Goal: Information Seeking & Learning: Learn about a topic

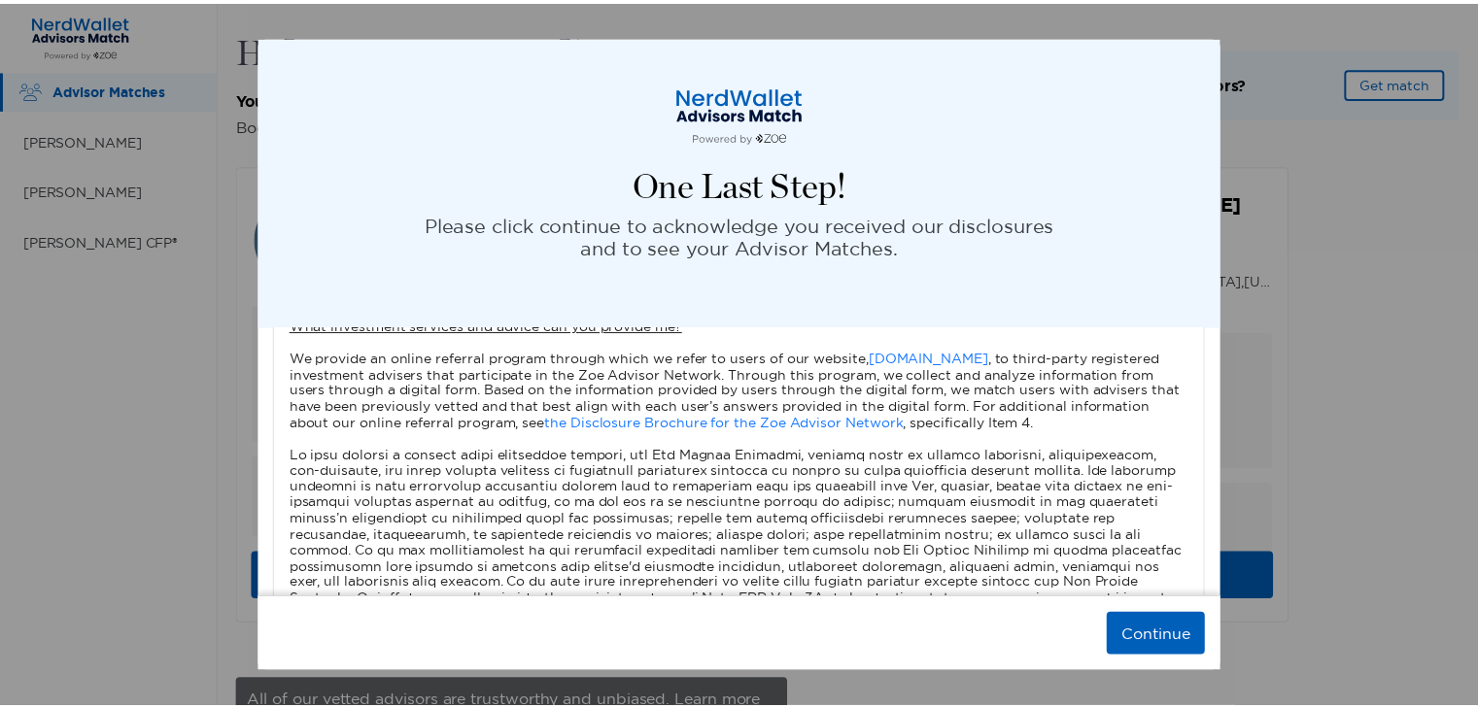
scroll to position [291, 0]
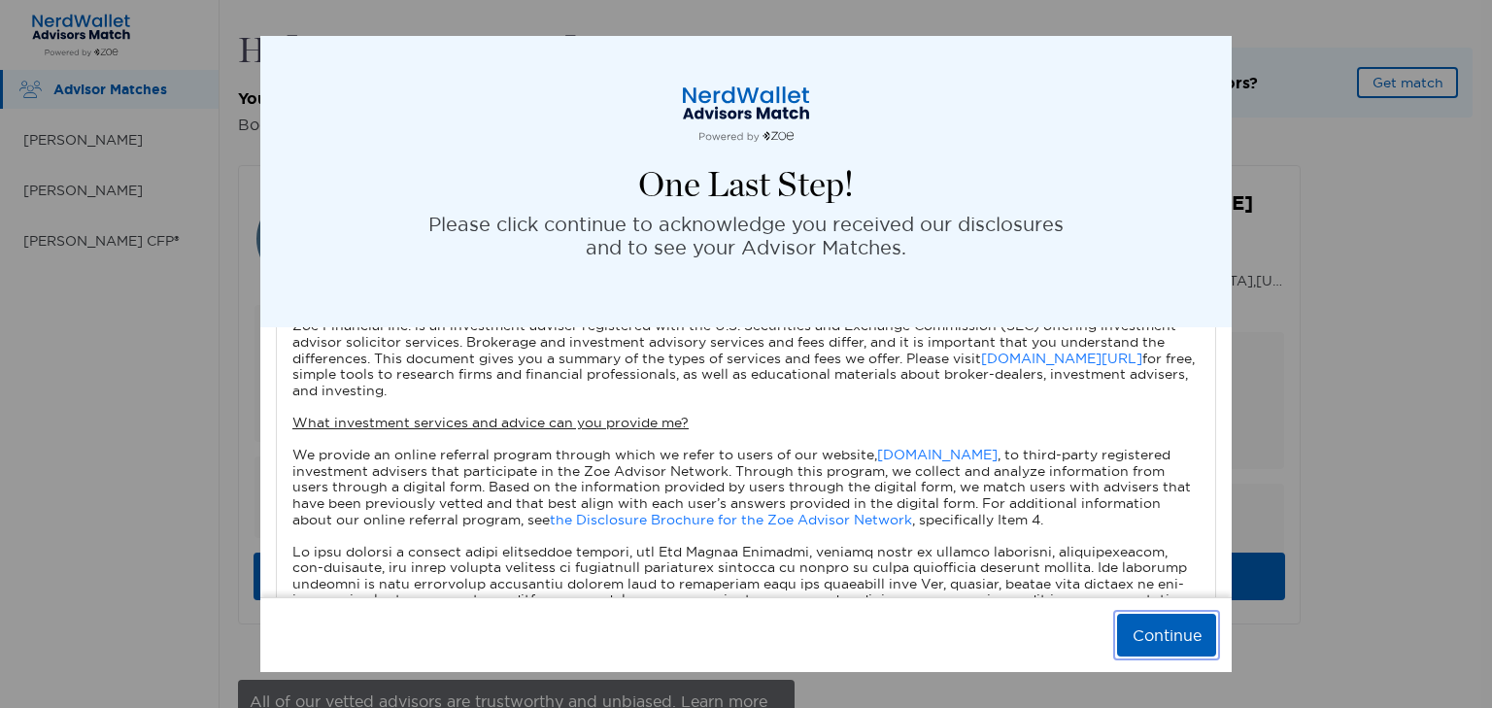
click at [1173, 638] on button "Continue" at bounding box center [1166, 635] width 99 height 43
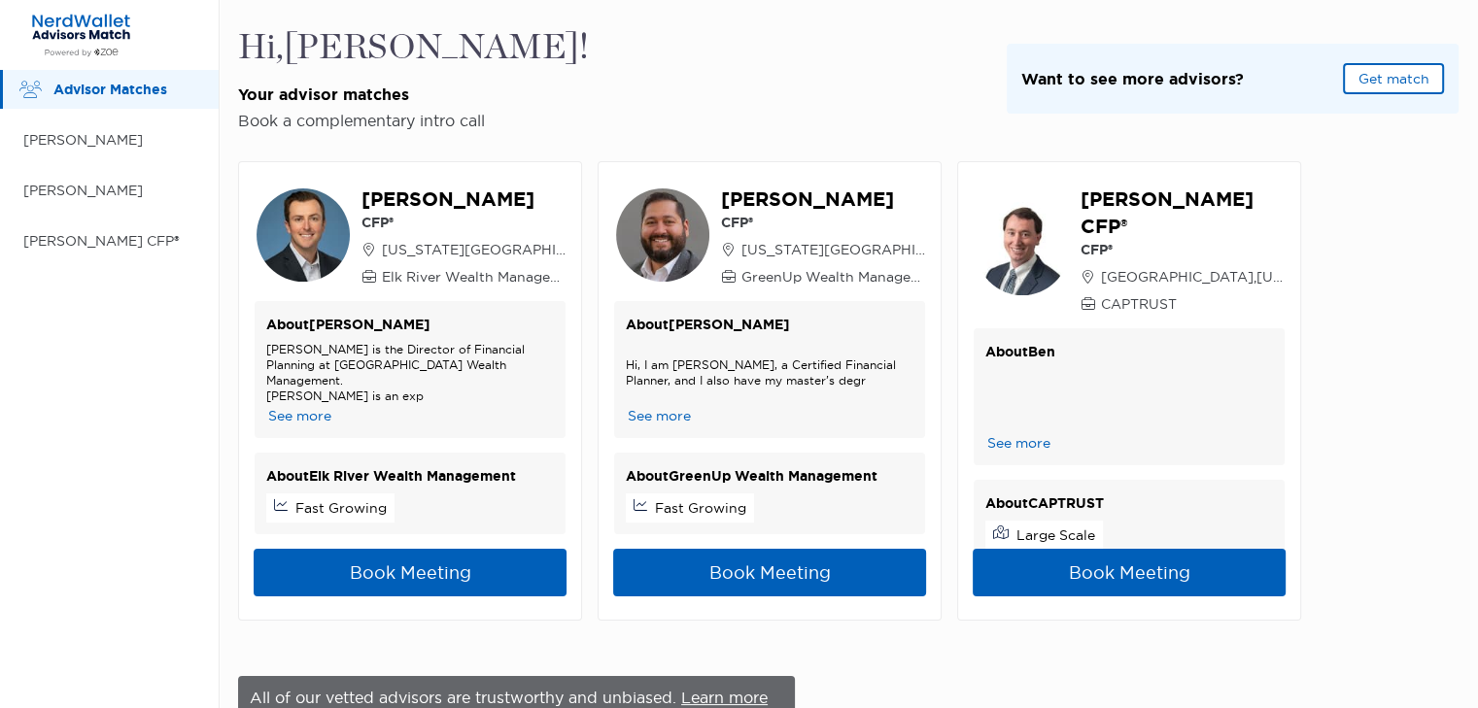
scroll to position [0, 0]
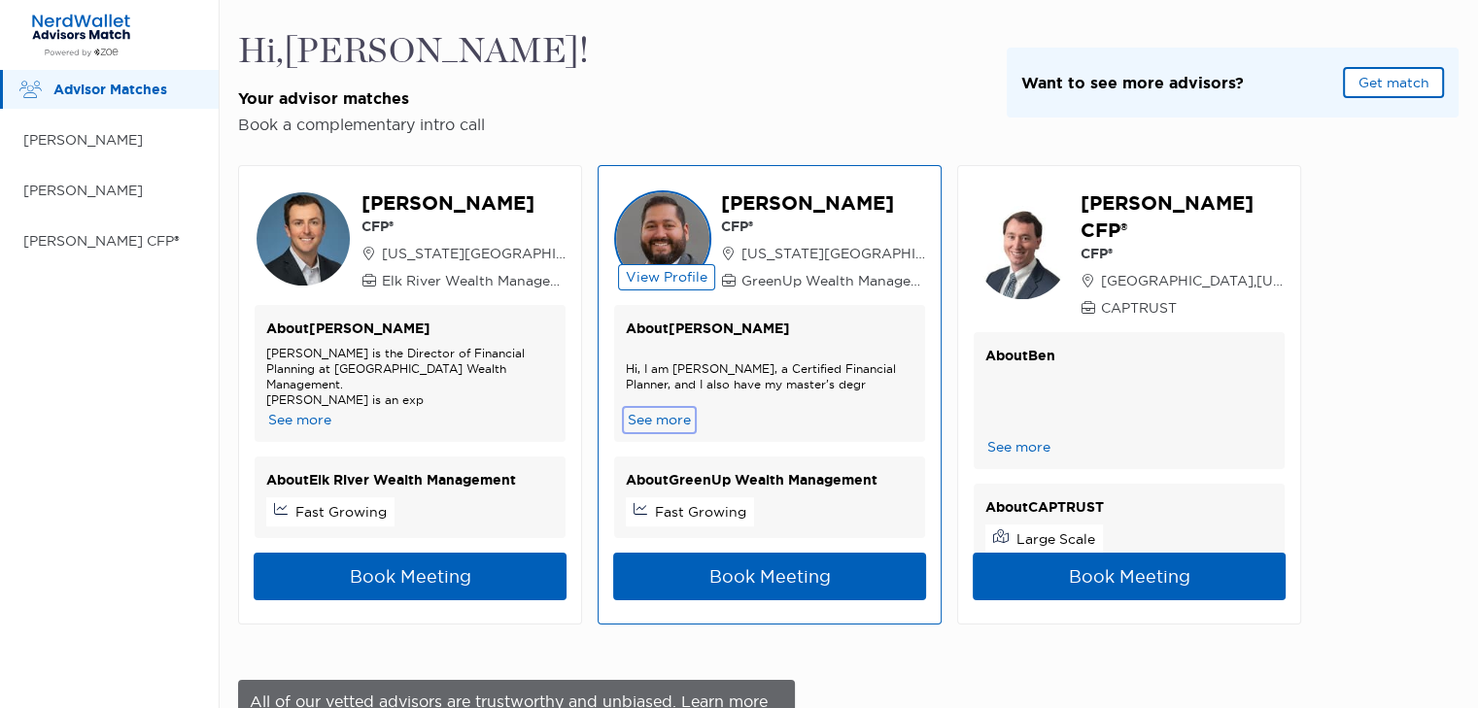
click at [669, 420] on button "See more" at bounding box center [659, 420] width 67 height 20
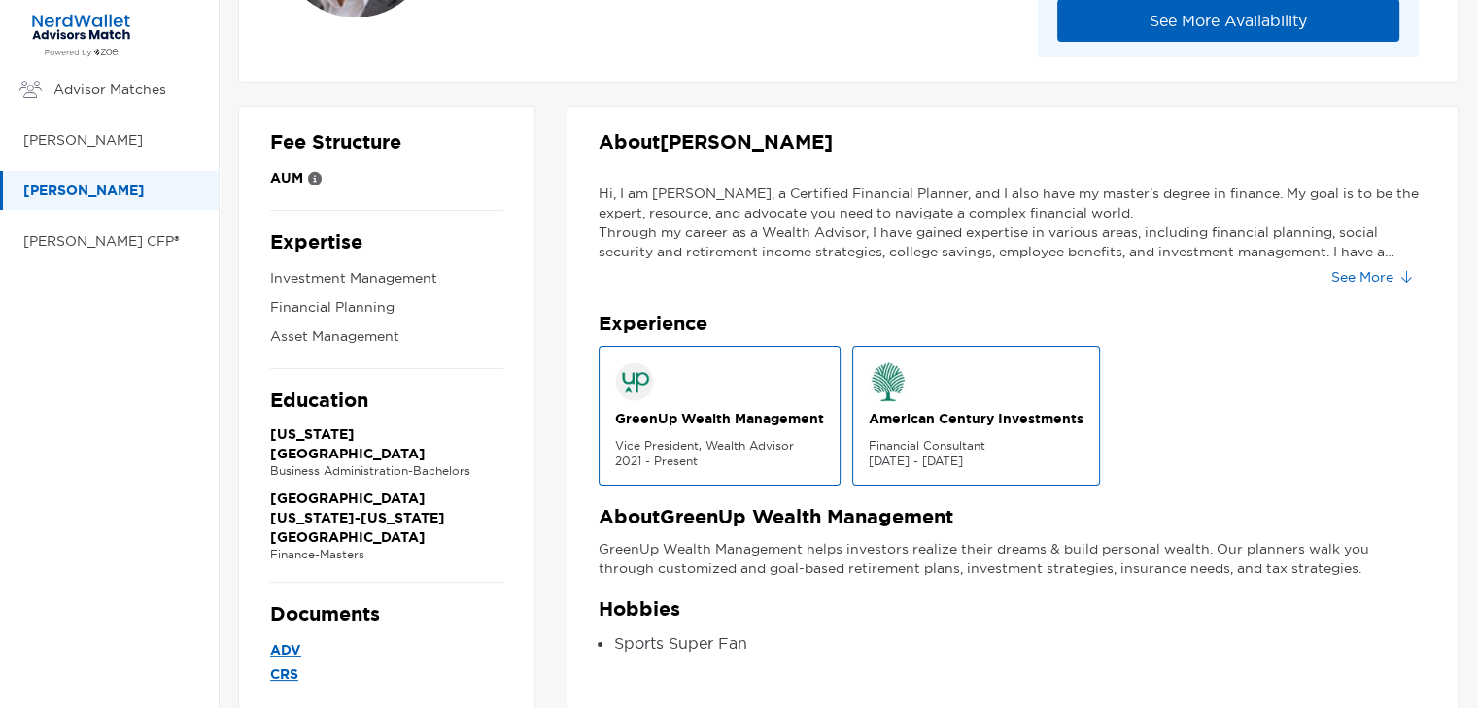
scroll to position [194, 0]
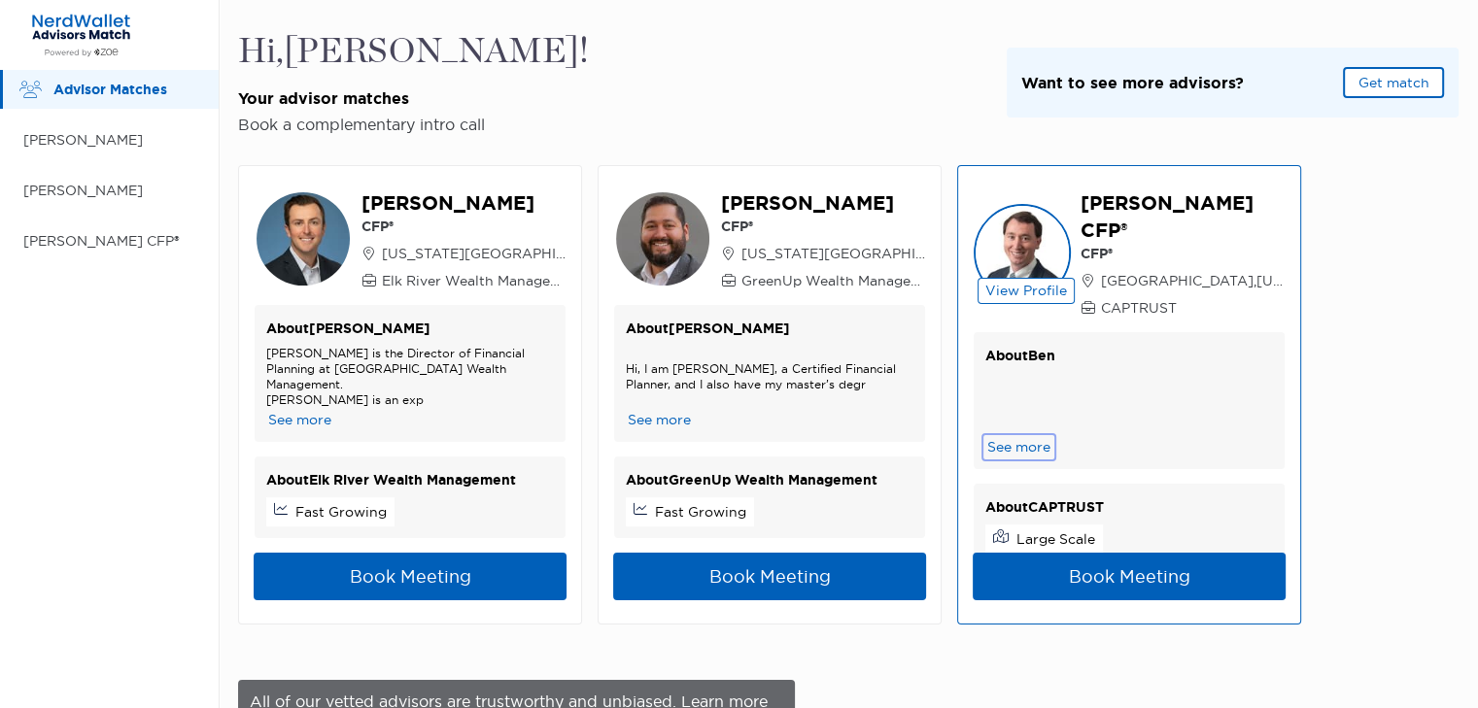
click at [1006, 437] on button "See more" at bounding box center [1018, 447] width 67 height 20
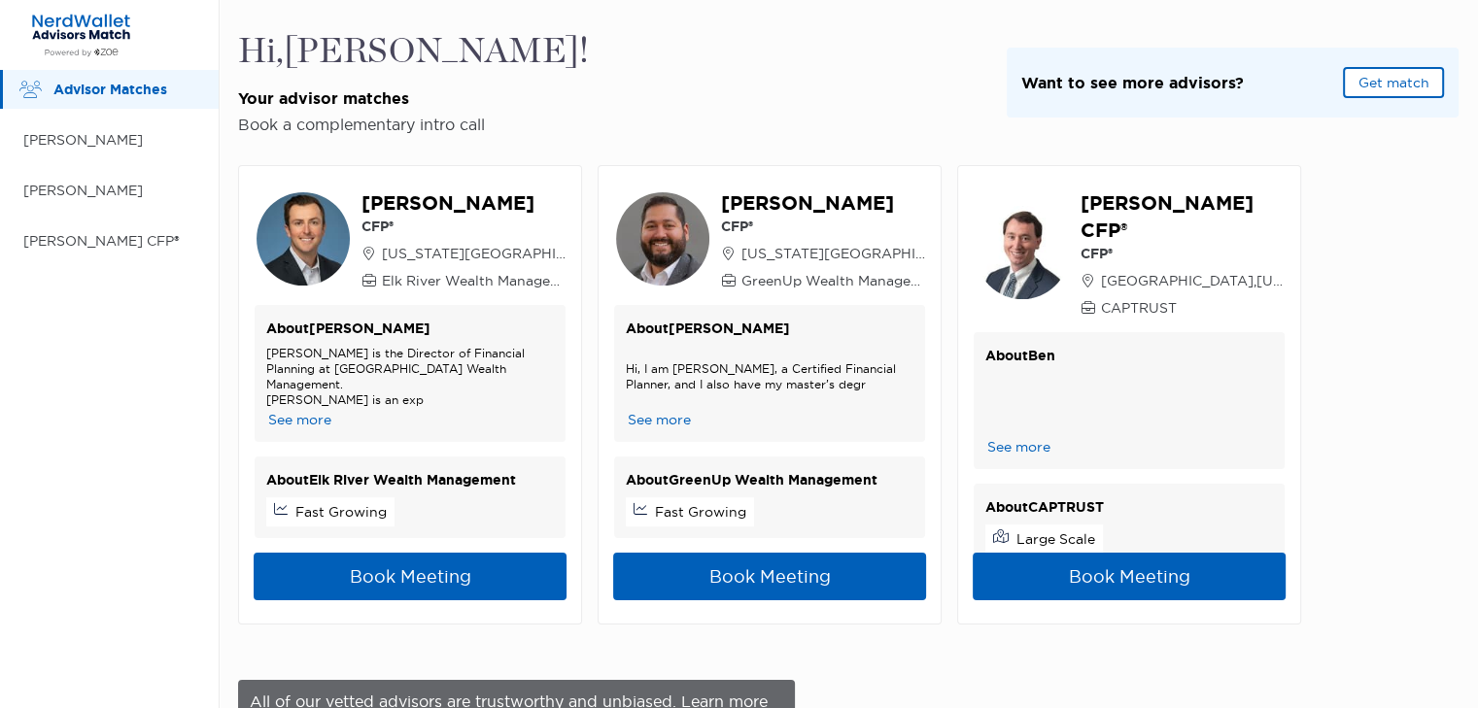
click at [97, 95] on p "Advisor Matches" at bounding box center [126, 90] width 146 height 24
